Goal: Information Seeking & Learning: Check status

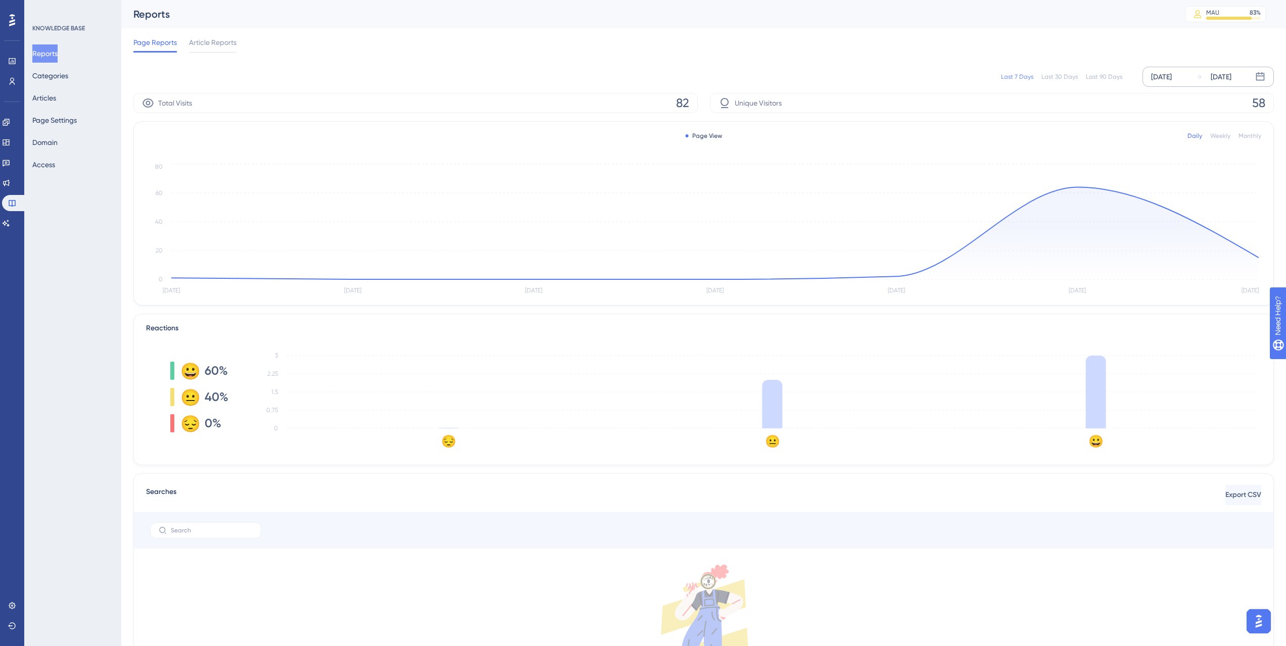
click at [1165, 75] on div "[DATE]" at bounding box center [1161, 77] width 21 height 12
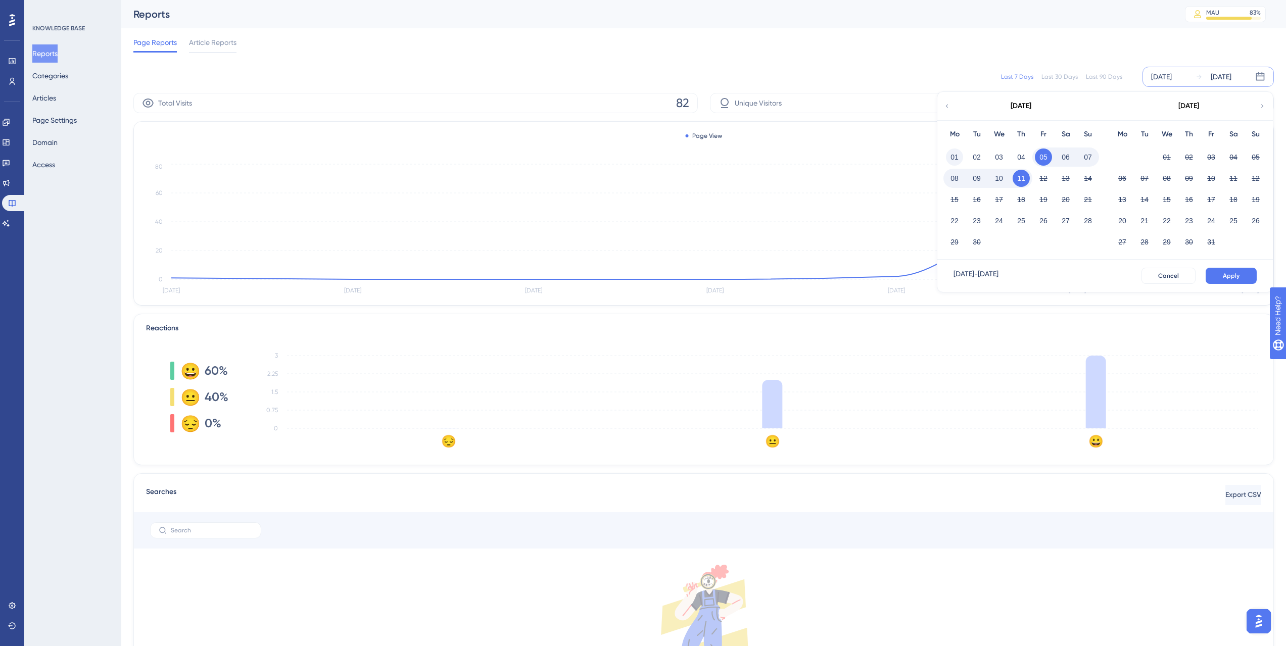
click at [957, 157] on button "01" at bounding box center [954, 157] width 17 height 17
click at [1253, 272] on button "Apply" at bounding box center [1231, 276] width 51 height 16
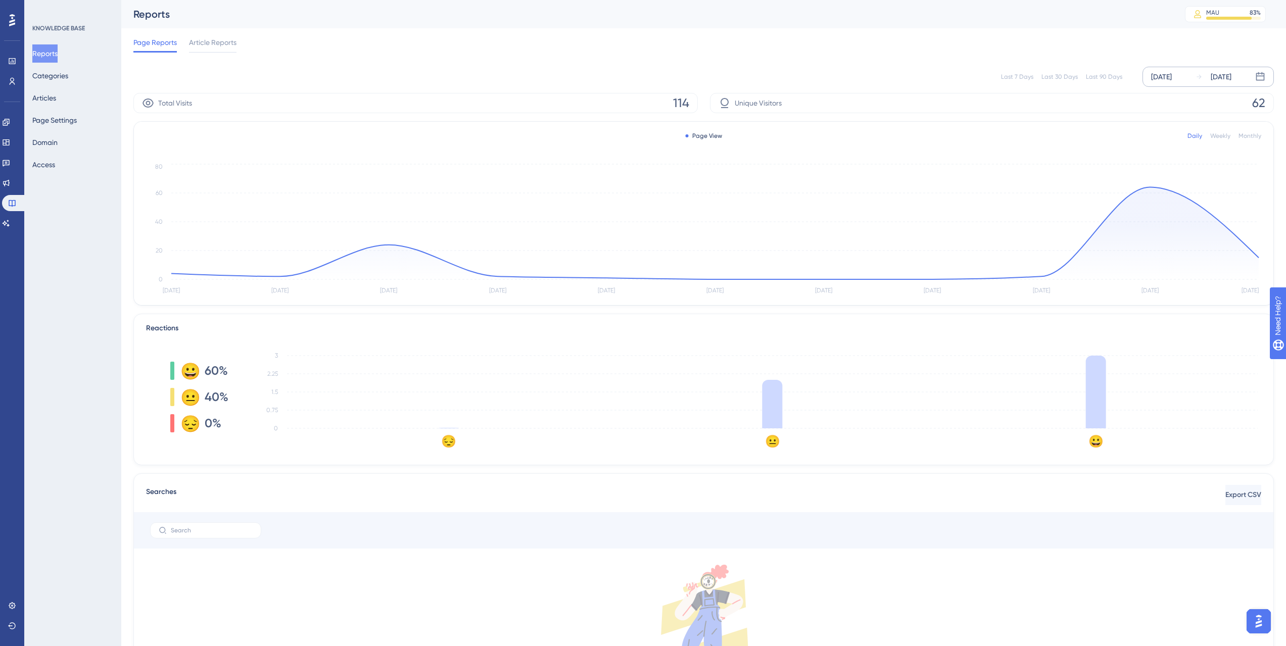
click at [992, 72] on div "Last 7 Days Last 30 Days Last 90 Days [DATE] [DATE]" at bounding box center [703, 77] width 1141 height 20
click at [1141, 188] on icon "[DATE] [DATE] [DATE] [DATE] [DATE] [DATE] [DATE] [DATE] [DATE] Sep [DATE] 0 20 …" at bounding box center [704, 229] width 1116 height 135
click at [1150, 187] on icon "[DATE] [DATE] [DATE] [DATE] [DATE] [DATE] [DATE] [DATE] [DATE] Sep [DATE] 0 20 …" at bounding box center [704, 229] width 1116 height 135
click at [10, 180] on icon at bounding box center [6, 183] width 8 height 8
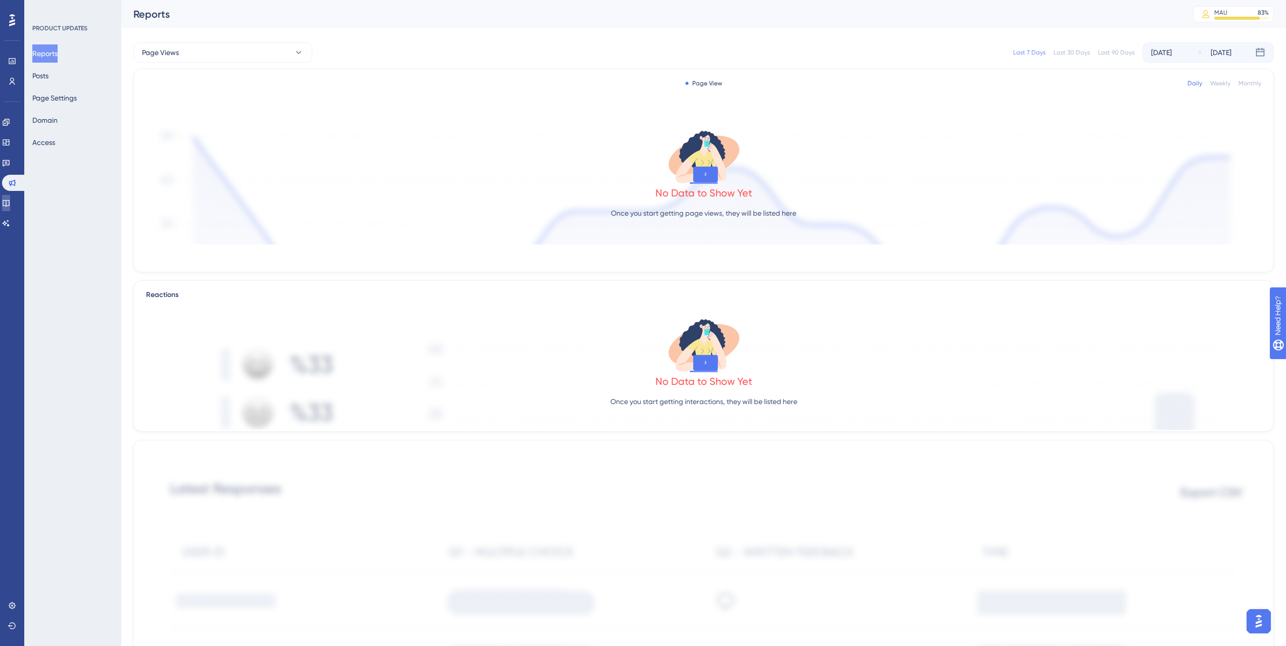
click at [10, 195] on link at bounding box center [6, 203] width 8 height 16
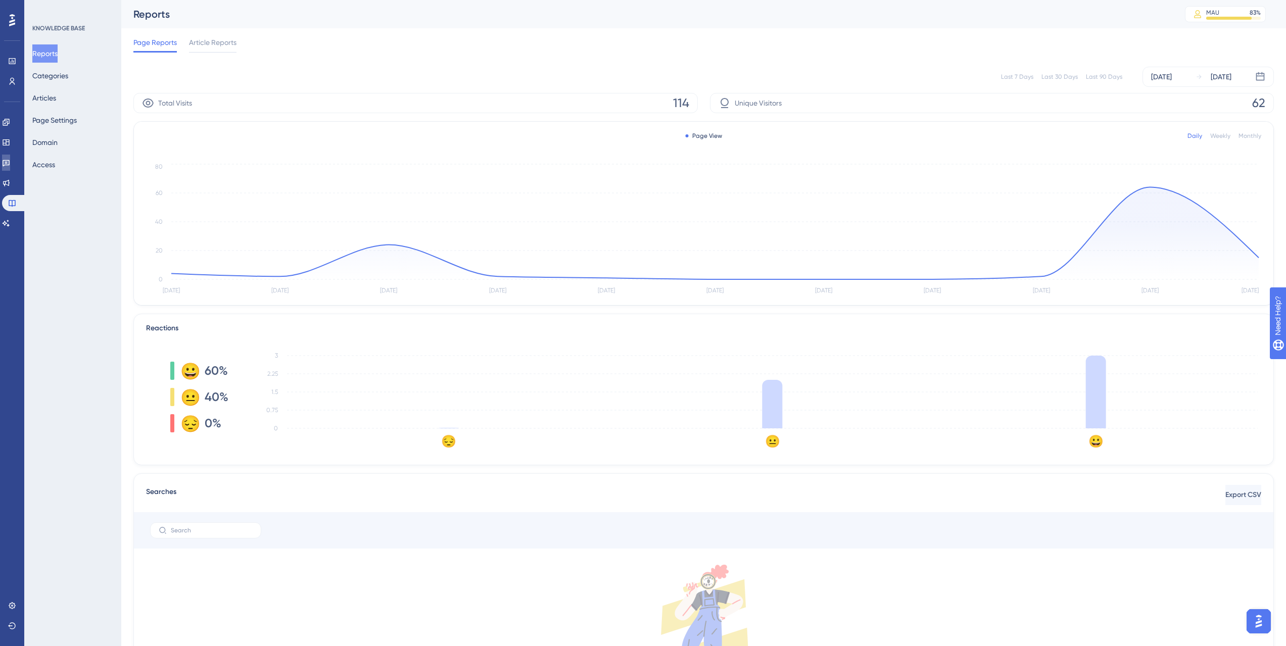
click at [10, 165] on link at bounding box center [6, 163] width 8 height 16
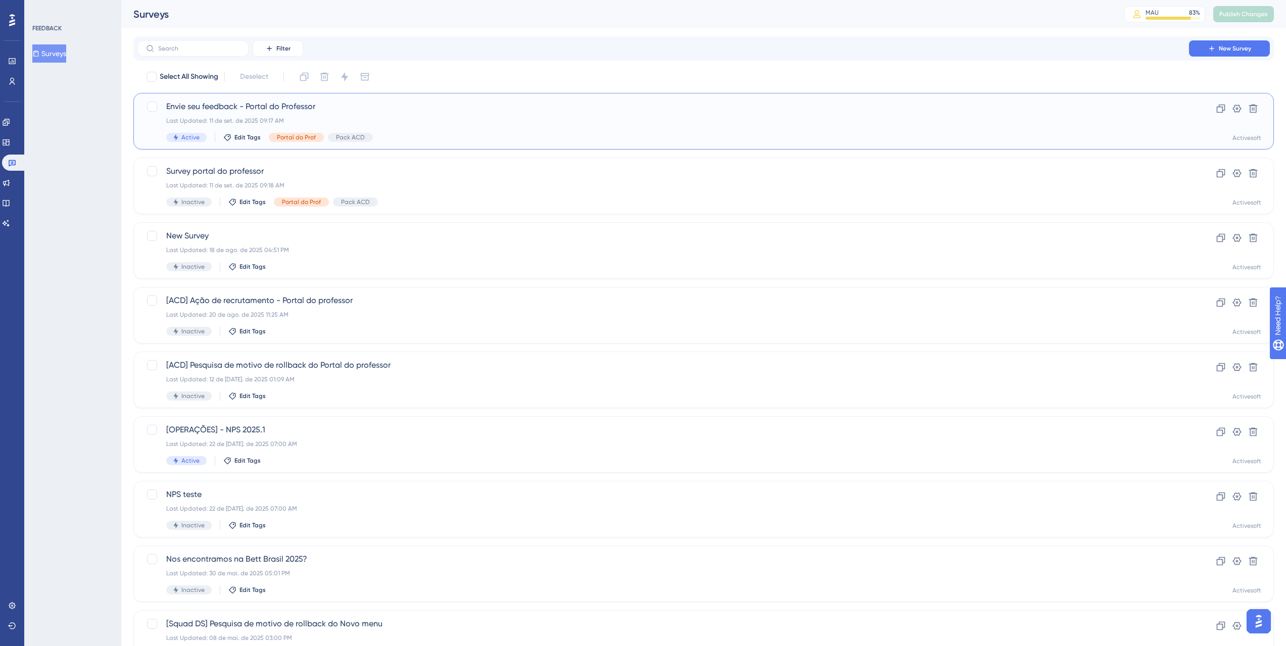
click at [323, 107] on span "Envie seu feedback - Portal do Professor" at bounding box center [663, 107] width 994 height 12
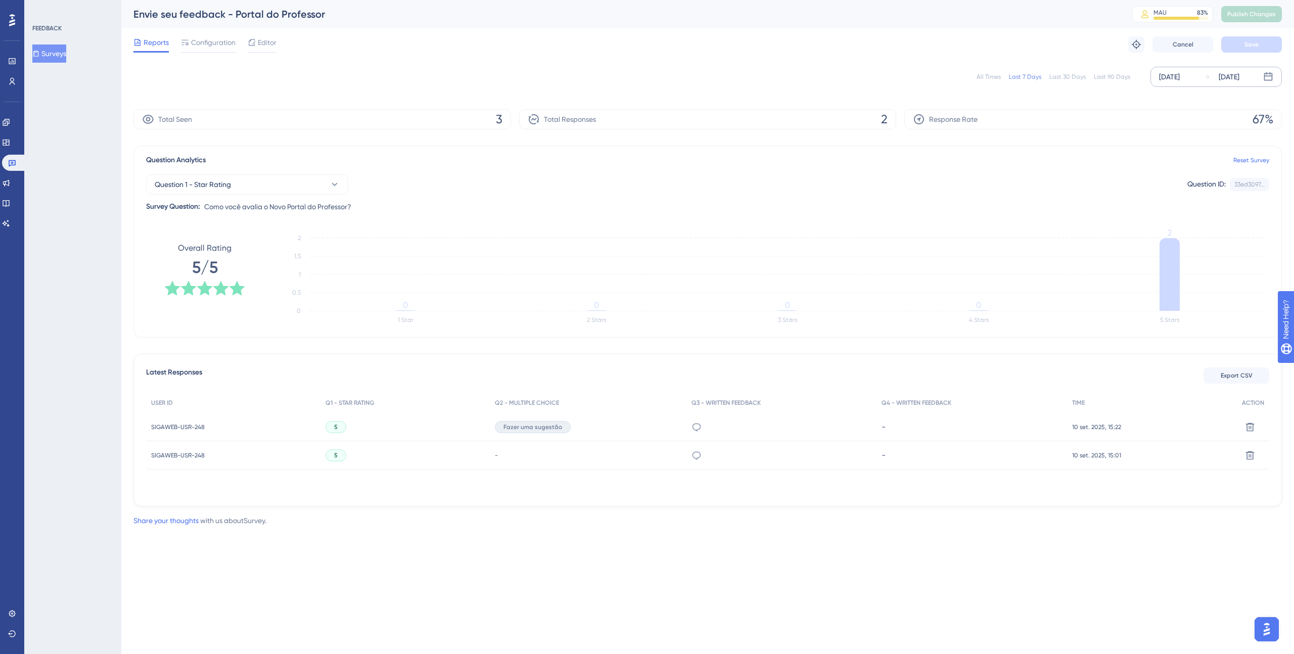
click at [1171, 71] on div "[DATE]" at bounding box center [1169, 77] width 21 height 12
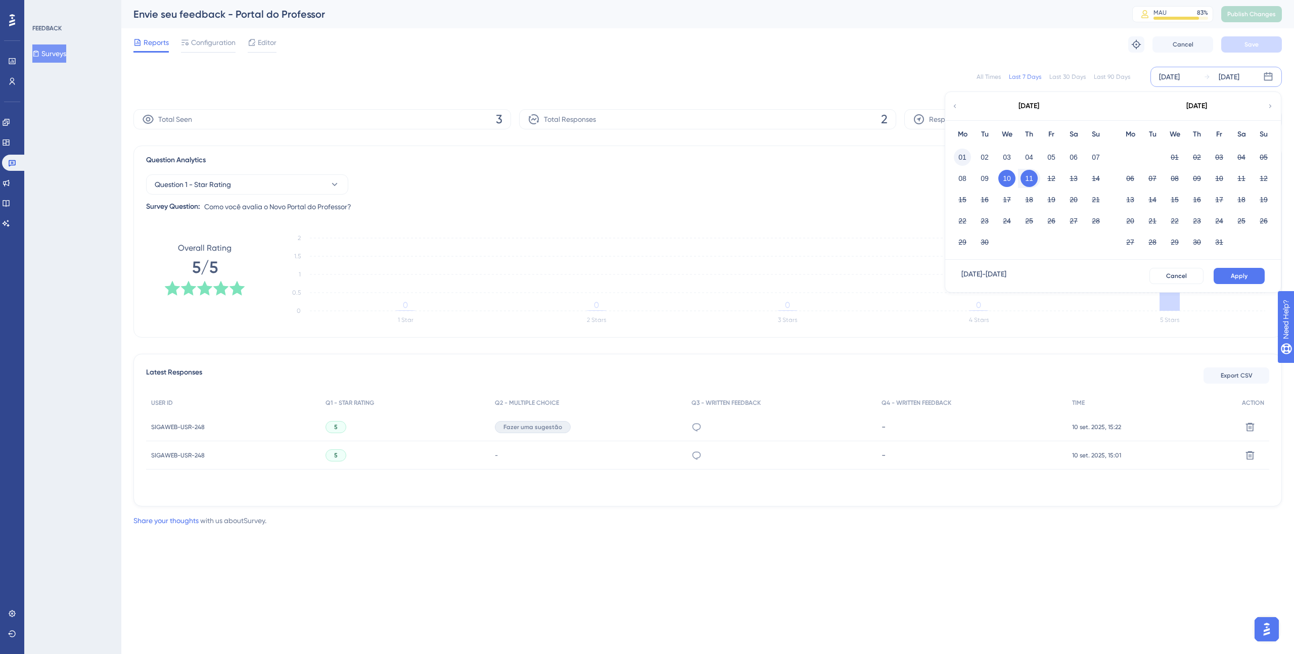
click at [966, 154] on button "01" at bounding box center [962, 157] width 17 height 17
click at [1228, 273] on button "Apply" at bounding box center [1239, 276] width 51 height 16
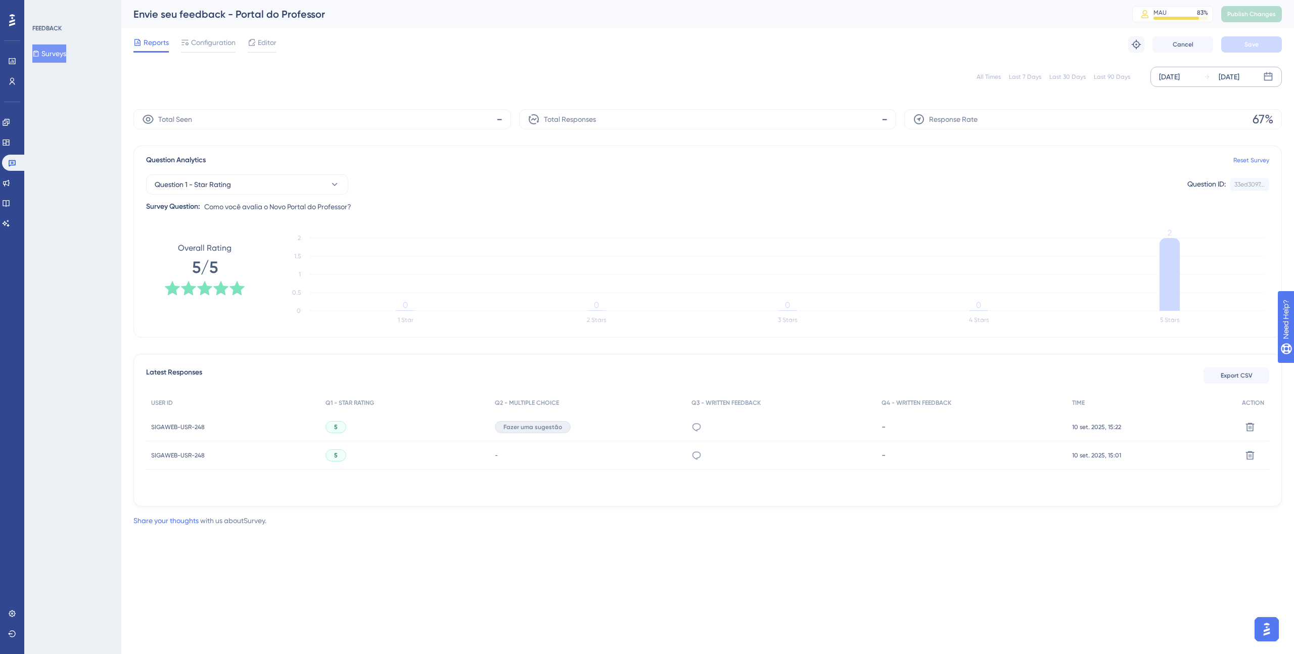
click at [1171, 268] on icon at bounding box center [1170, 274] width 20 height 73
click at [1166, 272] on icon at bounding box center [1170, 274] width 20 height 73
click at [10, 144] on icon at bounding box center [6, 142] width 8 height 8
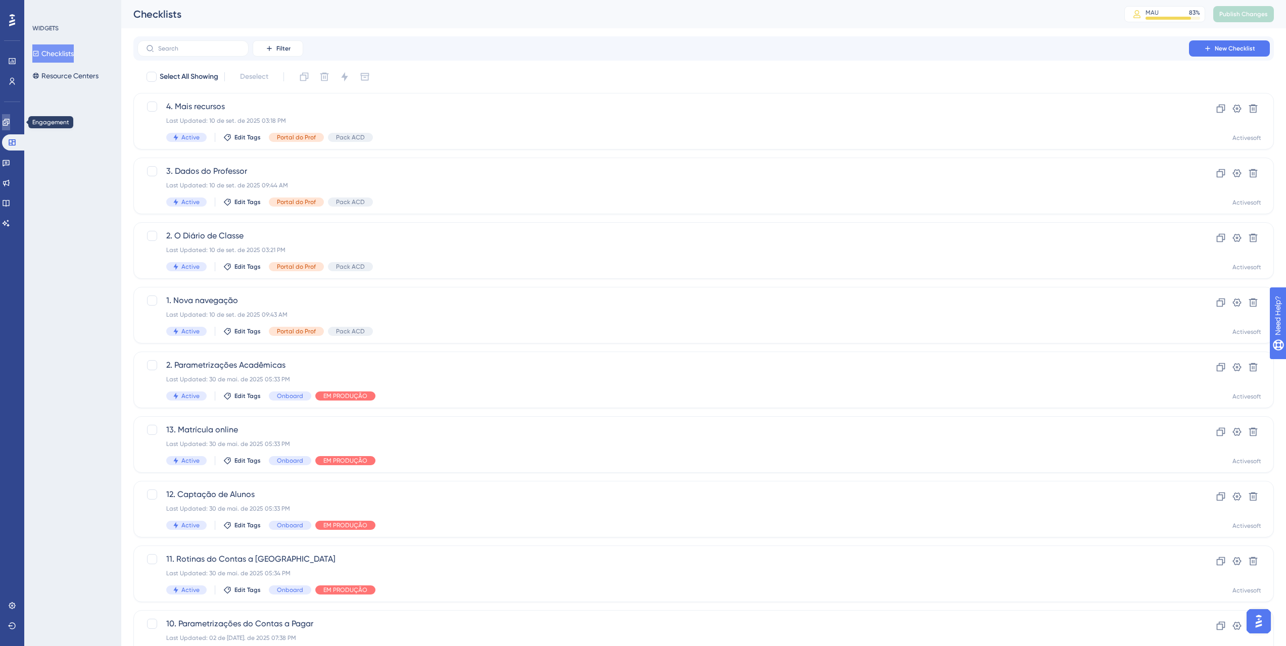
click at [10, 128] on link at bounding box center [6, 122] width 8 height 16
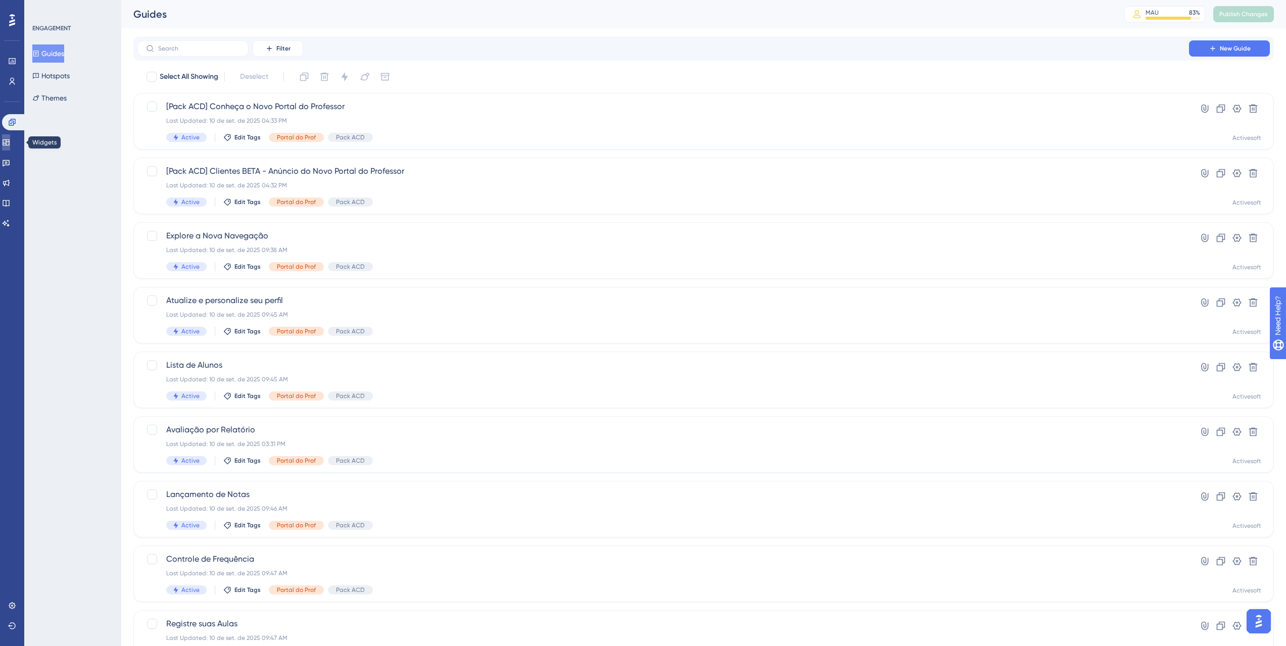
click at [10, 142] on link at bounding box center [6, 142] width 8 height 16
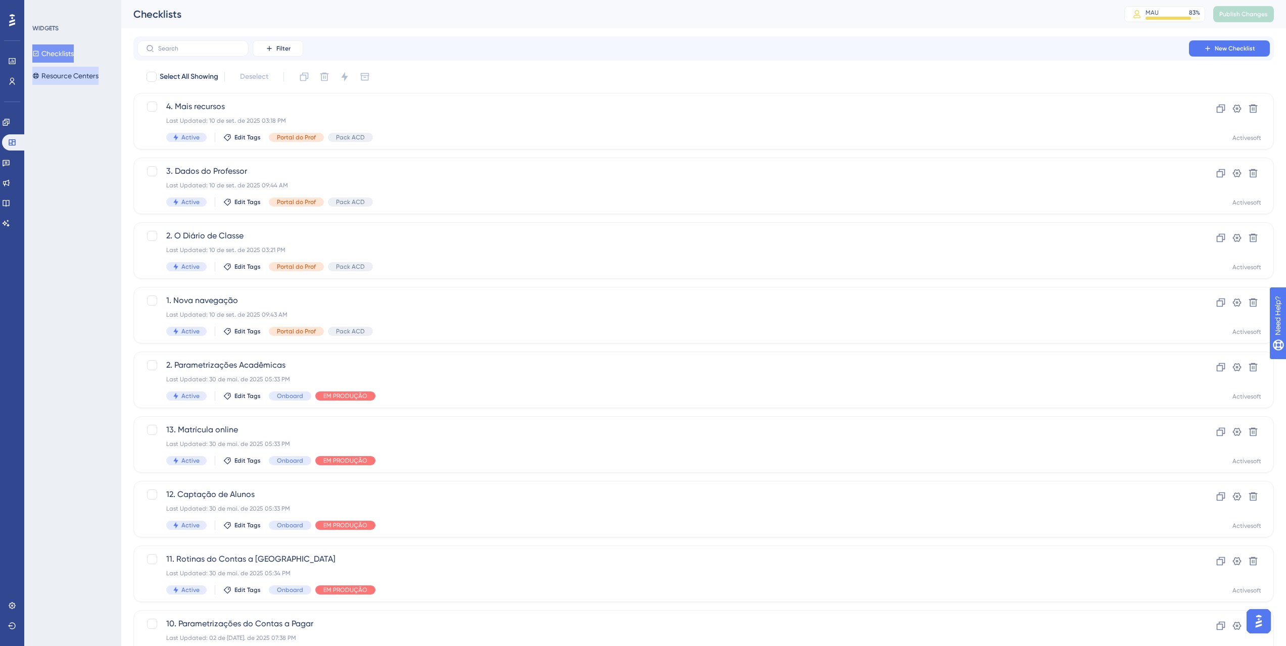
click at [72, 74] on button "Resource Centers" at bounding box center [65, 76] width 66 height 18
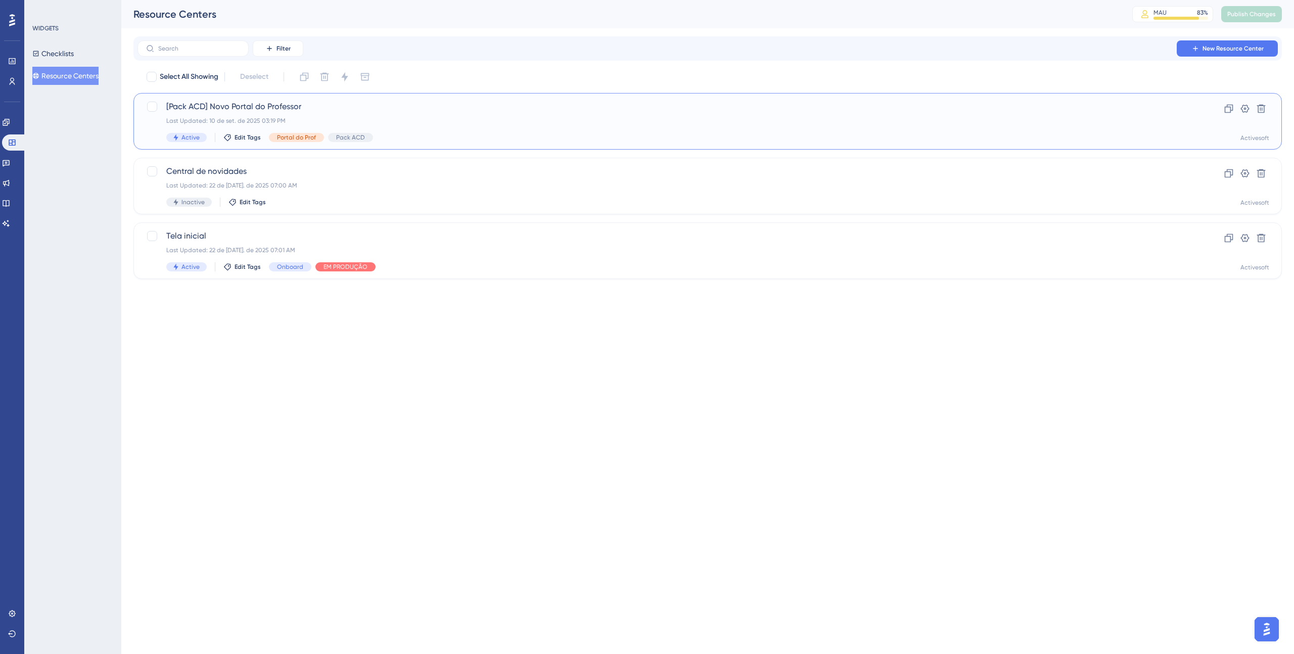
click at [342, 106] on span "[Pack ACD] Novo Portal do Professor" at bounding box center [667, 107] width 1002 height 12
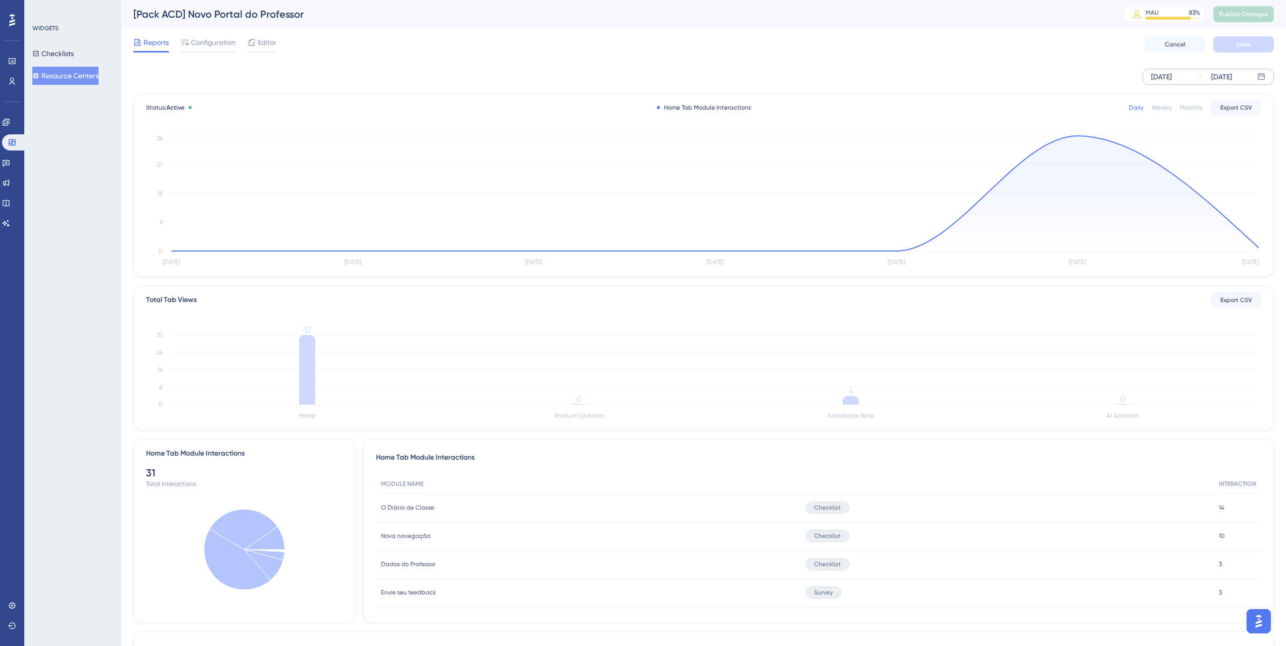
click at [1166, 79] on div "[DATE]" at bounding box center [1161, 77] width 21 height 12
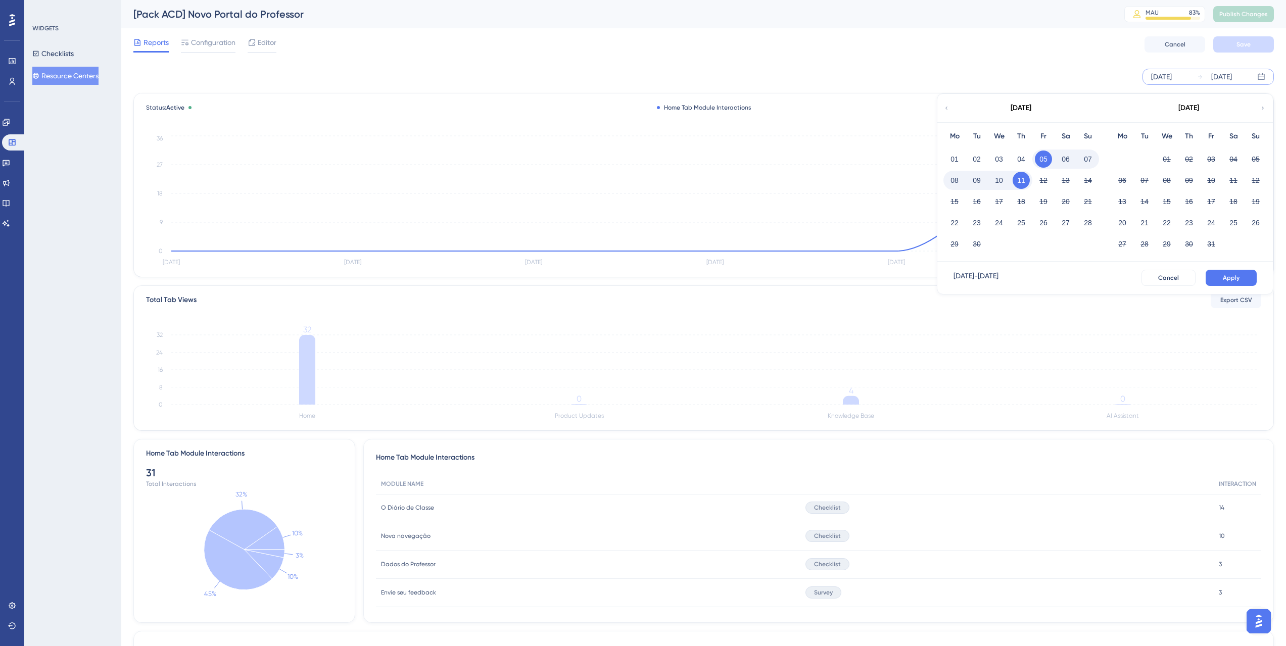
click at [1061, 111] on div "[DATE]" at bounding box center [1021, 108] width 167 height 28
click at [1058, 58] on div "Reports Configuration Editor Cancel Save" at bounding box center [703, 44] width 1141 height 32
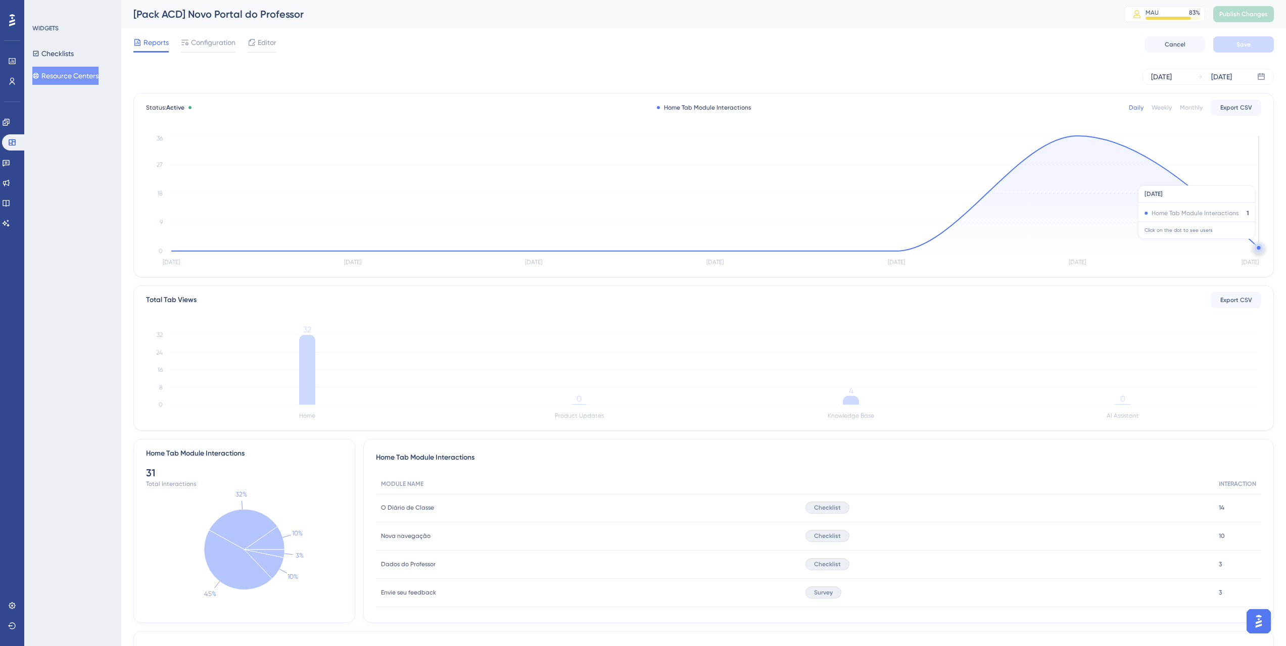
click at [1254, 244] on icon at bounding box center [715, 193] width 1088 height 115
click at [1257, 247] on icon at bounding box center [1259, 248] width 8 height 8
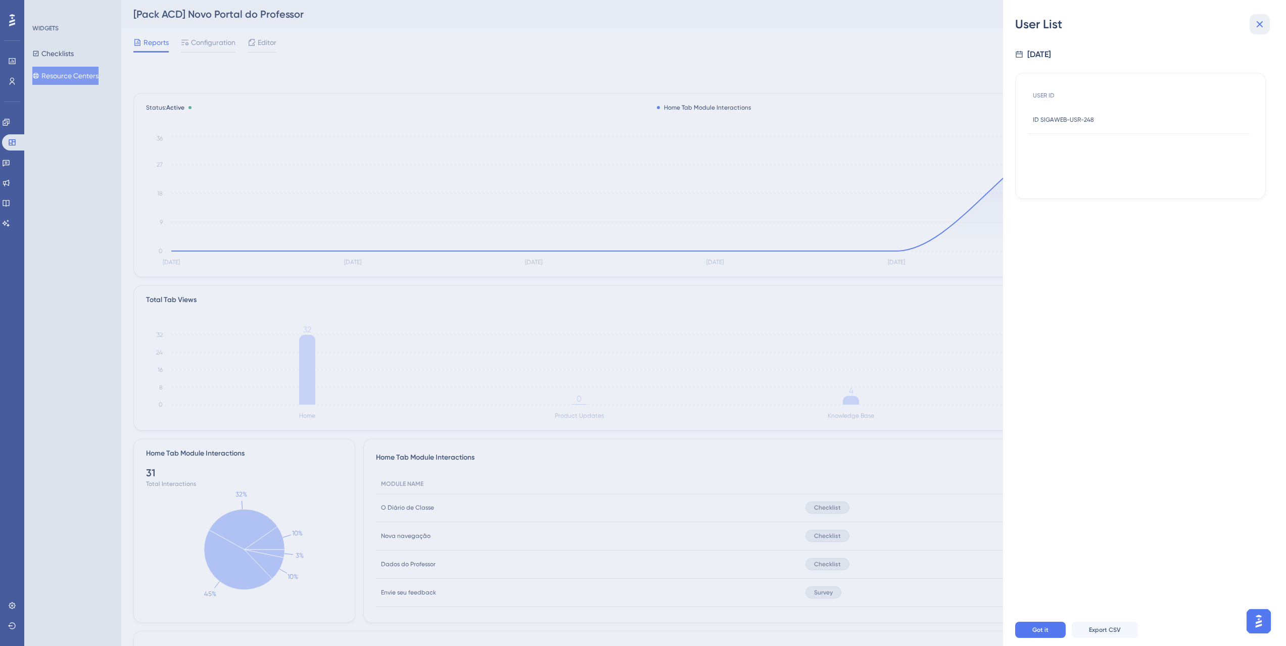
click at [1254, 31] on button at bounding box center [1260, 24] width 20 height 20
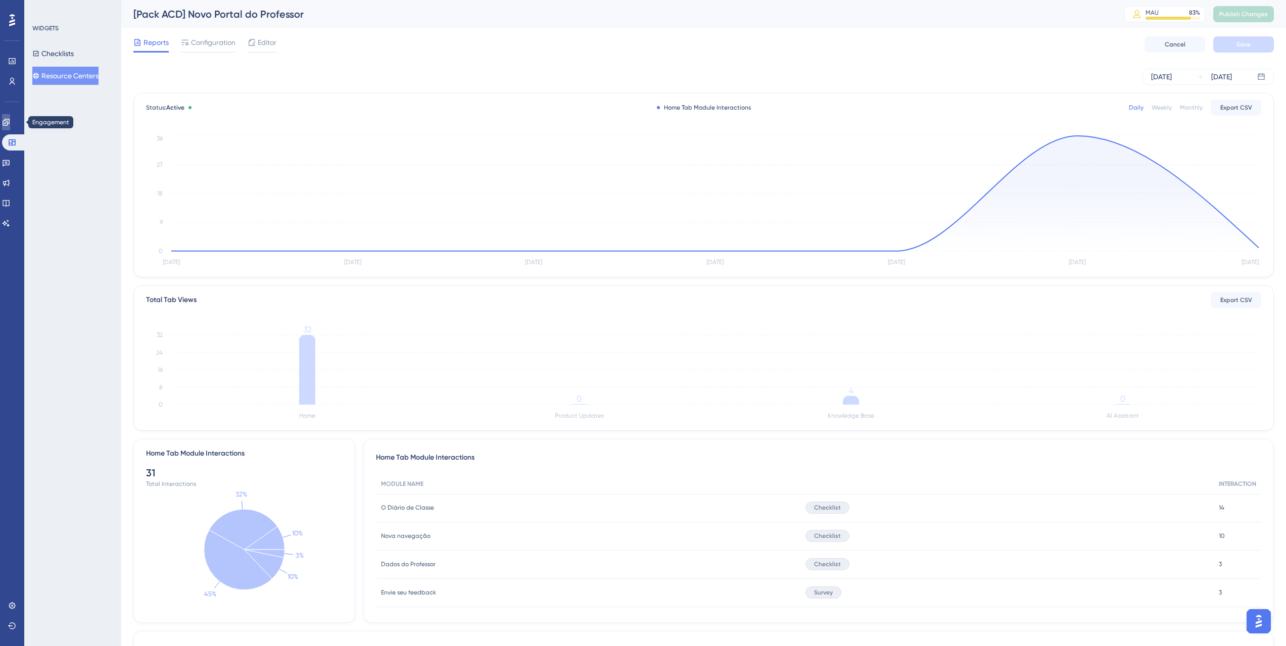
click at [10, 129] on link at bounding box center [6, 122] width 8 height 16
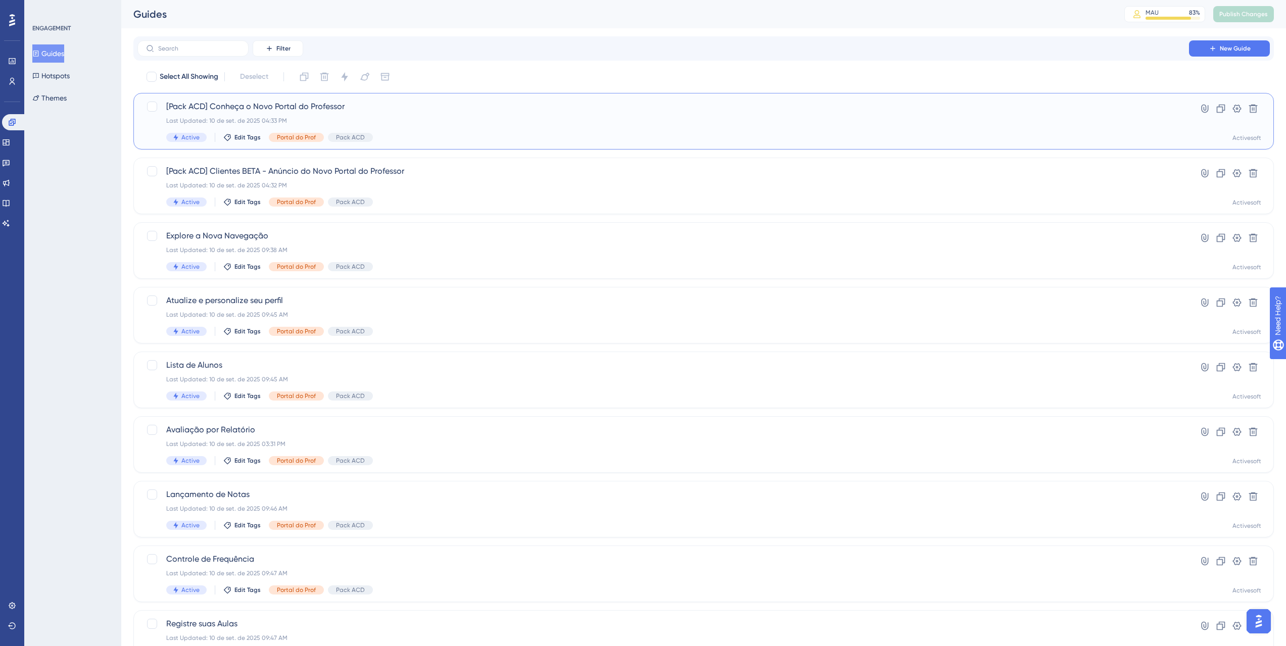
click at [367, 98] on div "[Pack ACD] Conheça o Novo Portal do Professor Last Updated: 10 de set. de 2025 …" at bounding box center [703, 121] width 1141 height 57
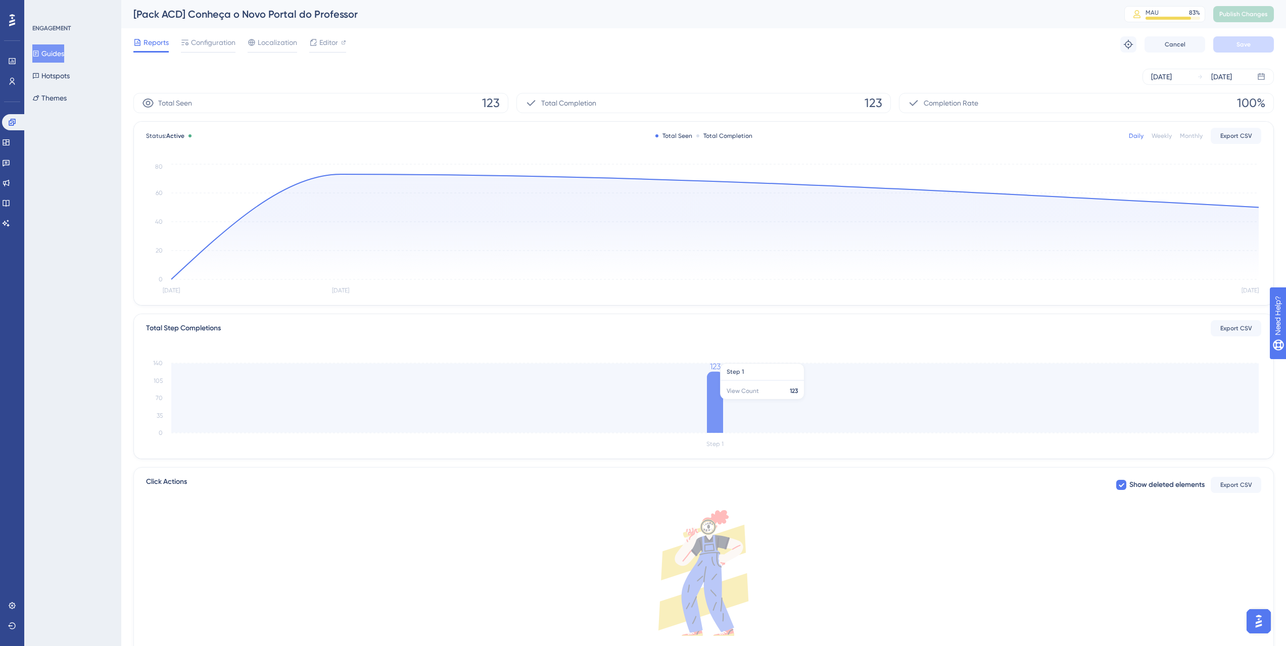
click at [714, 399] on icon at bounding box center [715, 402] width 16 height 61
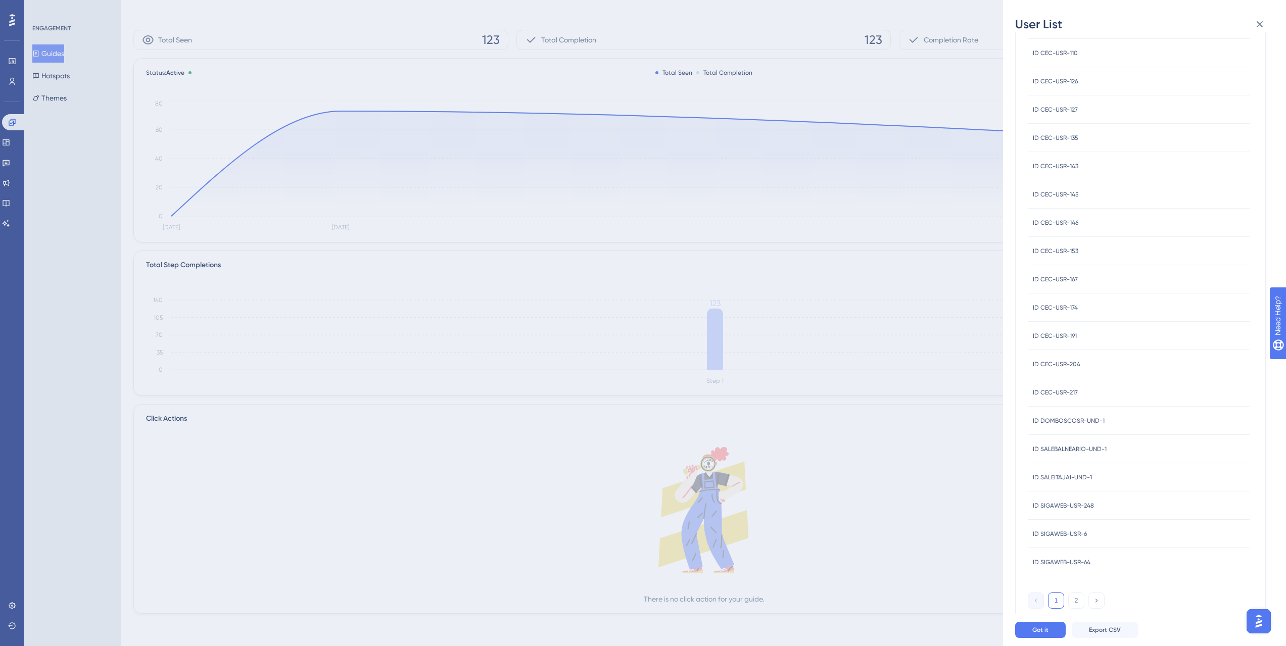
scroll to position [59, 0]
click at [1262, 15] on button at bounding box center [1260, 24] width 20 height 20
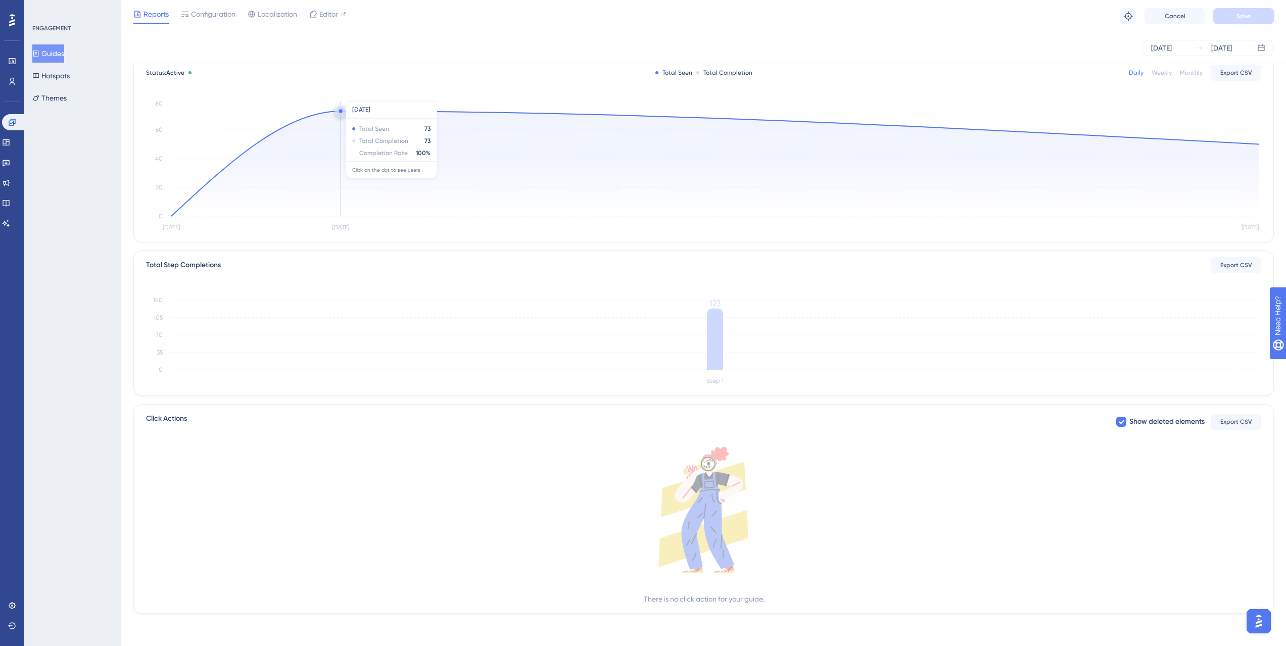
scroll to position [0, 0]
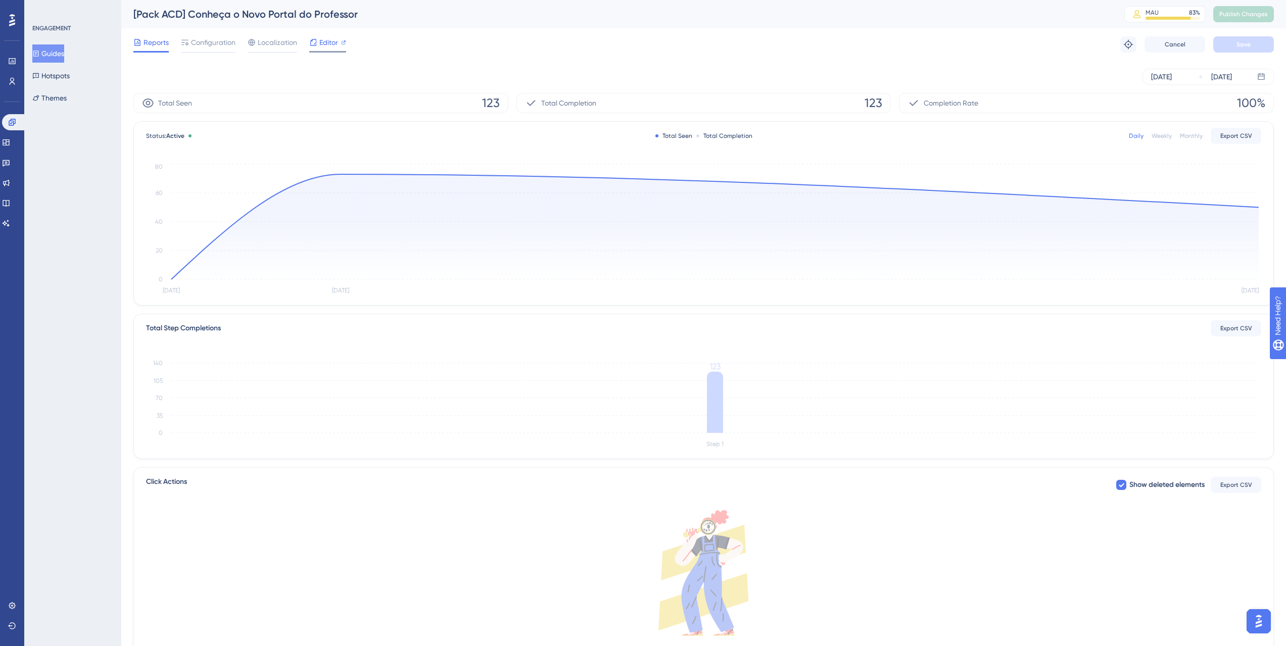
click at [333, 45] on span "Editor" at bounding box center [328, 42] width 19 height 12
click at [204, 39] on span "Configuration" at bounding box center [213, 42] width 44 height 12
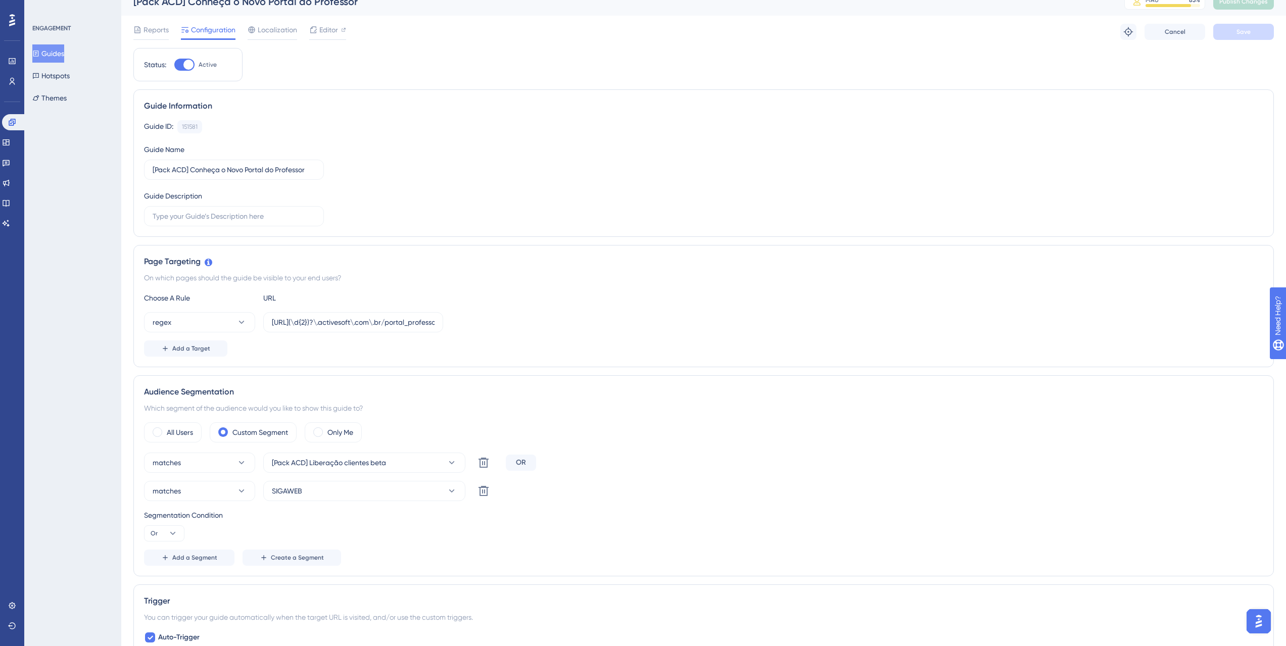
scroll to position [19, 0]
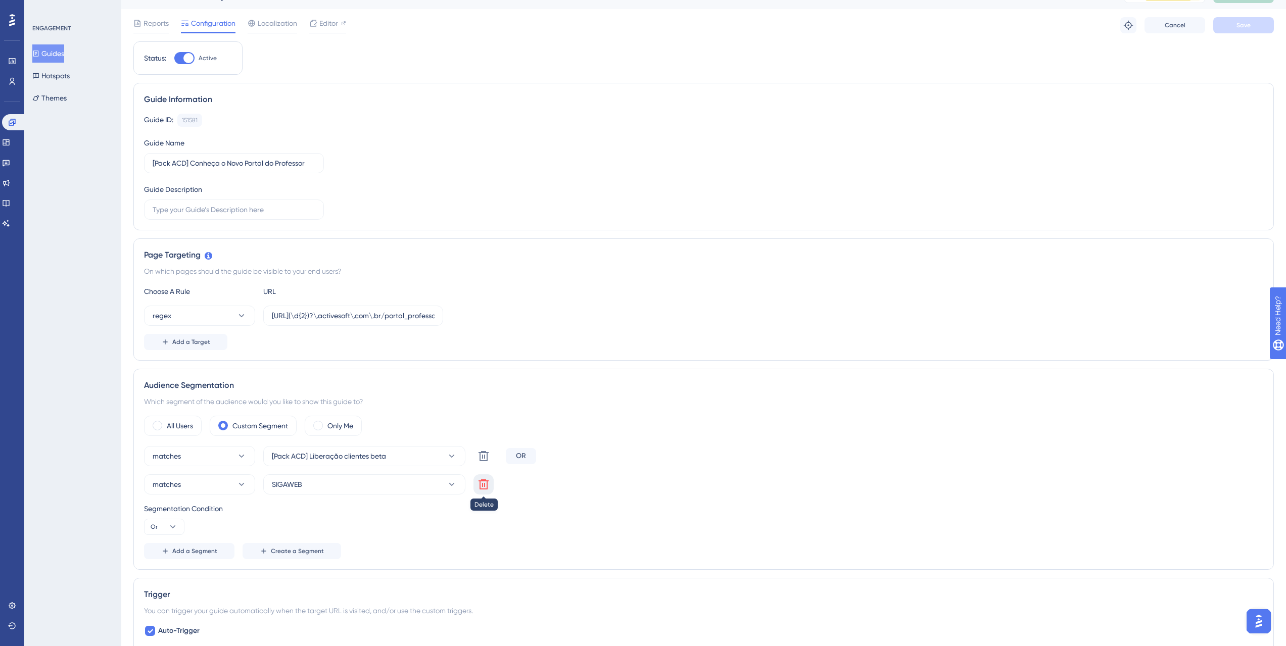
click at [482, 487] on icon at bounding box center [484, 485] width 12 height 12
